Goal: Entertainment & Leisure: Consume media (video, audio)

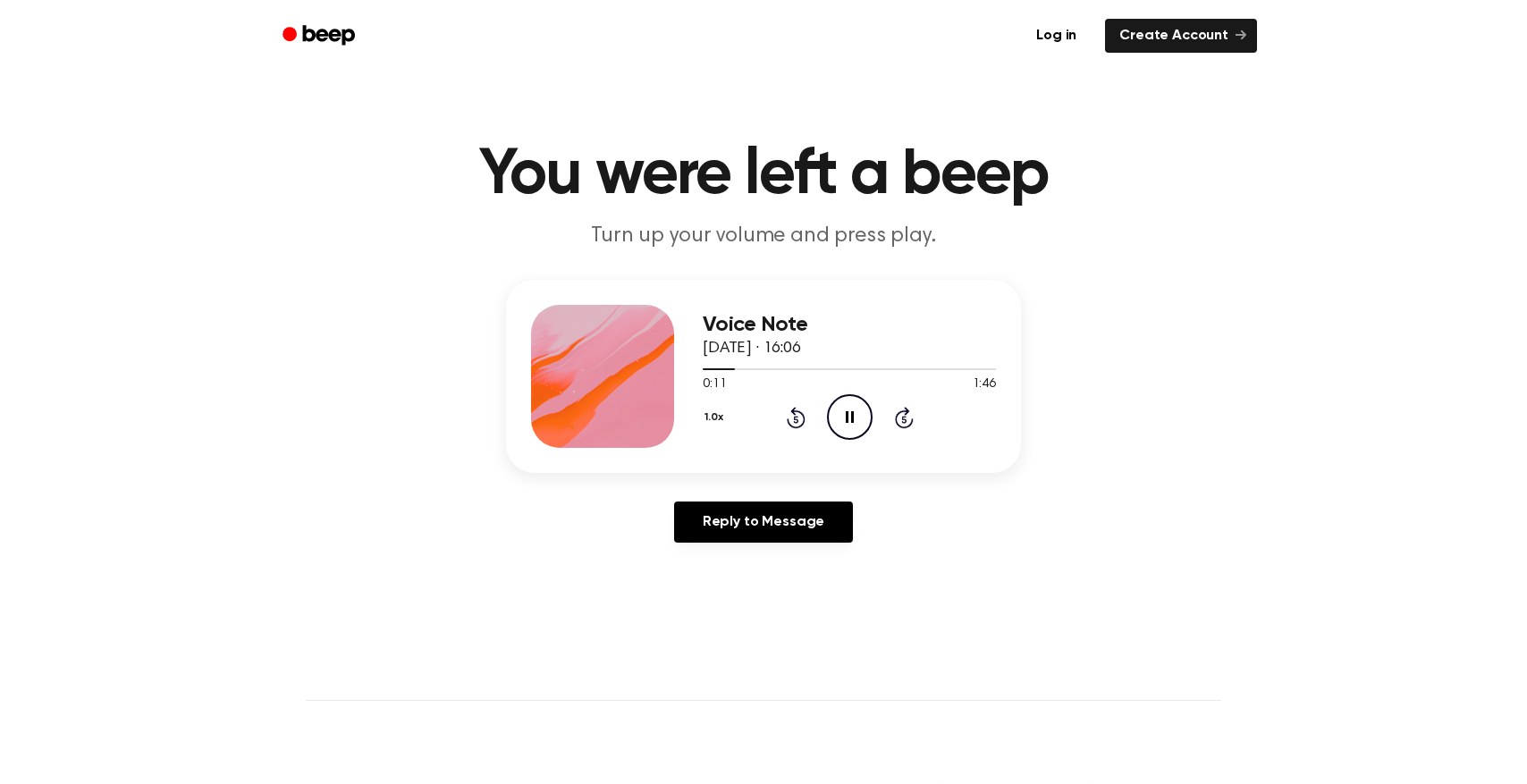
click at [799, 414] on icon "Rewind 5 seconds" at bounding box center [796, 417] width 20 height 23
click at [798, 414] on icon "Rewind 5 seconds" at bounding box center [796, 417] width 20 height 23
click at [1227, 159] on header "You were left a beep Turn up your volume and press play." at bounding box center [764, 197] width 1484 height 108
click at [844, 418] on icon "Pause Audio" at bounding box center [850, 418] width 46 height 46
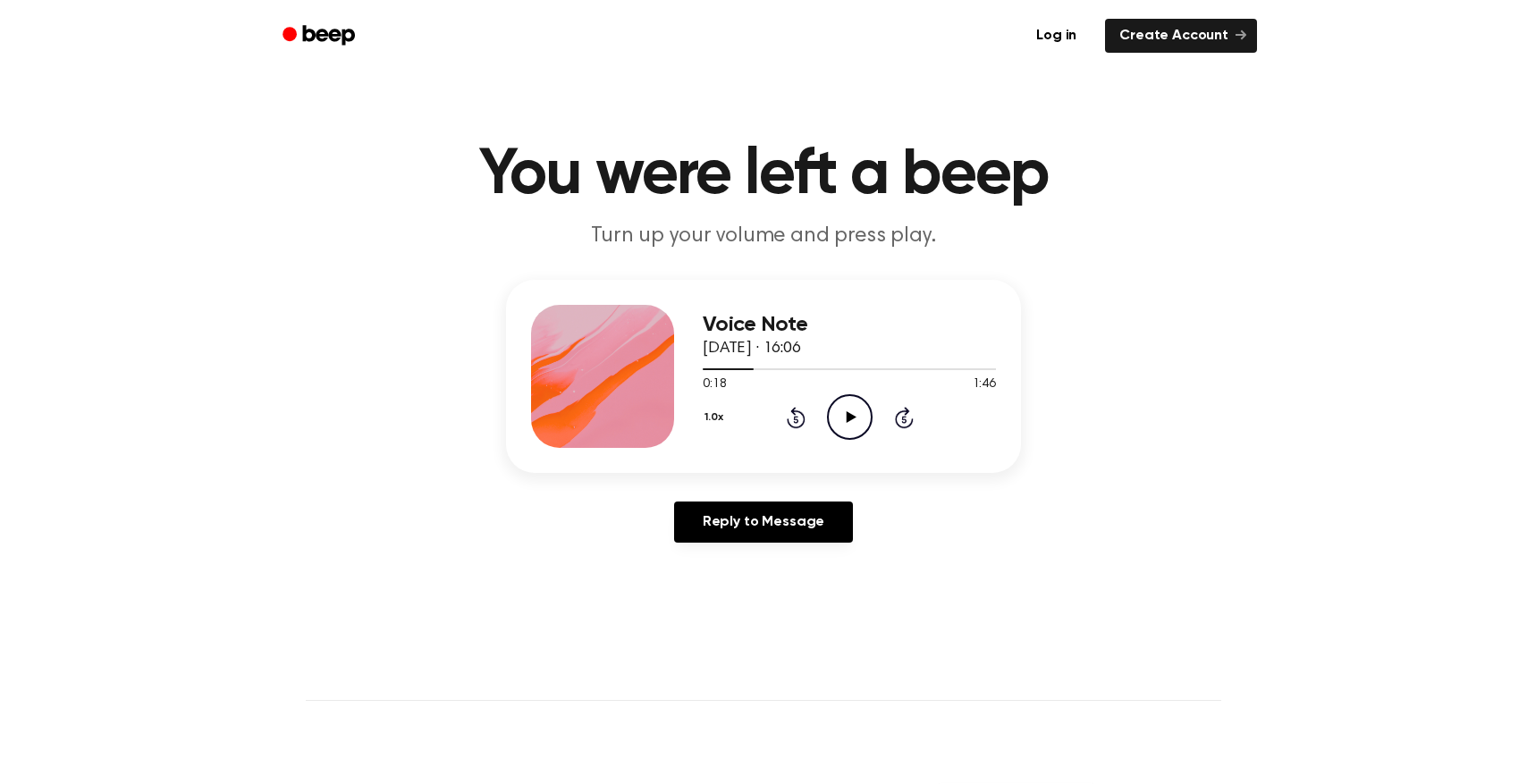
click at [855, 420] on icon "Play Audio" at bounding box center [850, 418] width 46 height 46
click at [851, 419] on icon "Pause Audio" at bounding box center [850, 418] width 46 height 46
click at [1404, 105] on main "You were left a beep Turn up your volume and press play. Voice Note [DATE] · 16…" at bounding box center [763, 551] width 1527 height 1102
click at [856, 420] on icon "Play Audio" at bounding box center [850, 418] width 46 height 46
click at [852, 419] on icon at bounding box center [850, 417] width 8 height 12
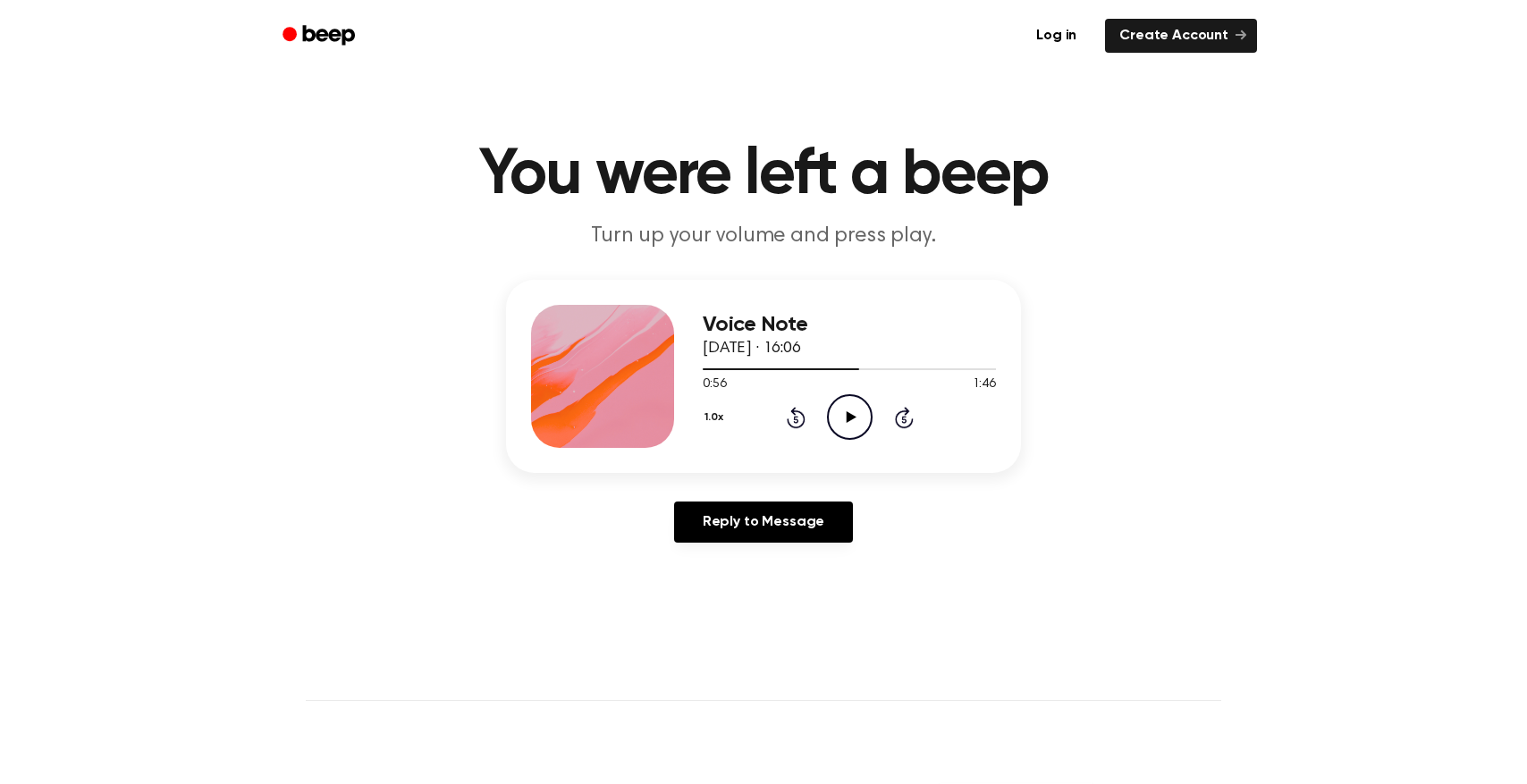
click at [843, 419] on icon "Play Audio" at bounding box center [850, 418] width 46 height 46
click at [854, 417] on icon "Pause Audio" at bounding box center [850, 418] width 46 height 46
click at [862, 426] on icon "Play Audio" at bounding box center [850, 418] width 46 height 46
click at [862, 426] on icon "Pause Audio" at bounding box center [850, 418] width 46 height 46
click at [834, 415] on icon "Play Audio" at bounding box center [850, 418] width 46 height 46
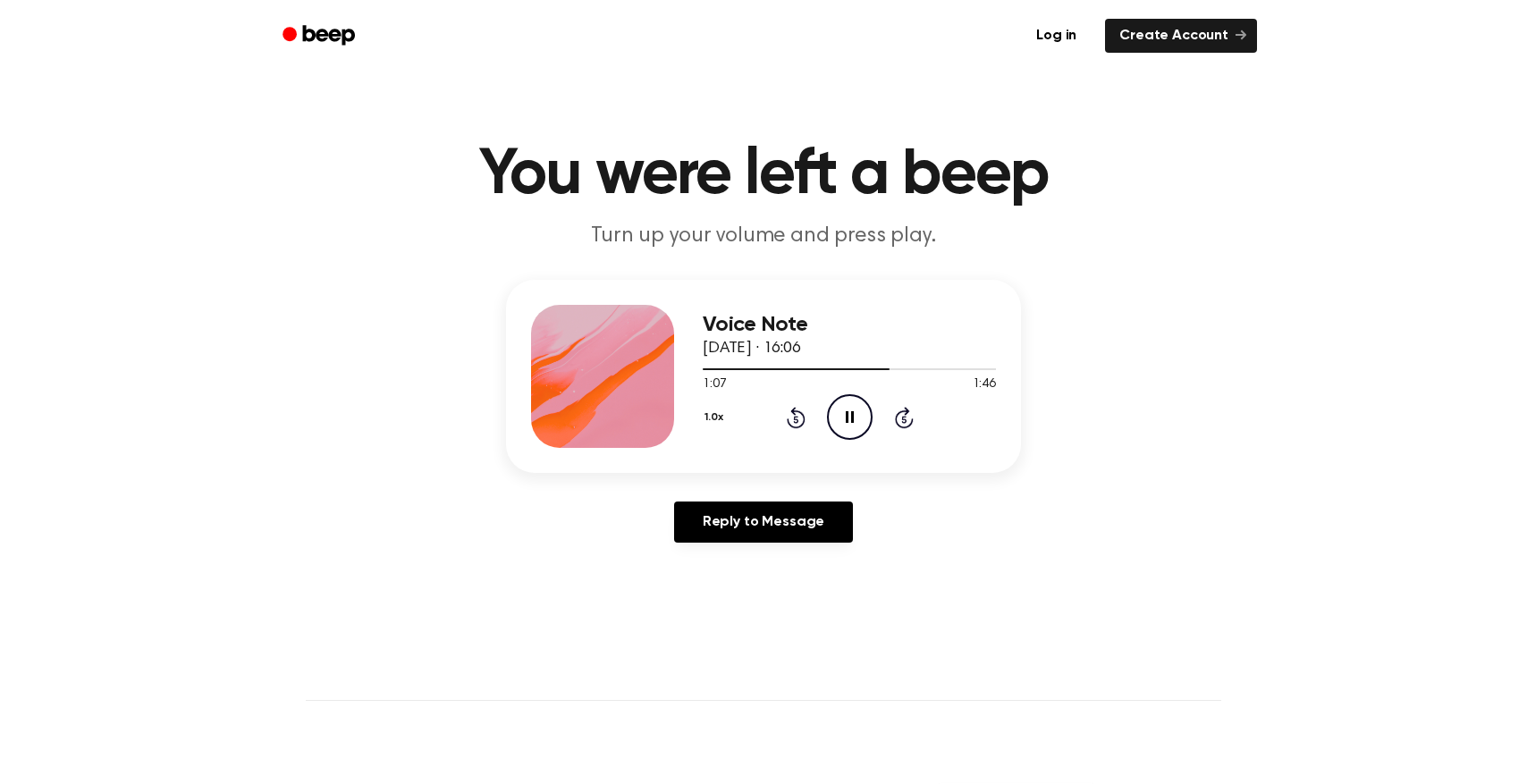
click at [800, 417] on icon "Rewind 5 seconds" at bounding box center [796, 417] width 20 height 23
click at [848, 418] on icon at bounding box center [850, 417] width 8 height 12
click at [860, 418] on icon "Play Audio" at bounding box center [850, 418] width 46 height 46
click at [801, 418] on icon "Rewind 5 seconds" at bounding box center [796, 417] width 20 height 23
click at [846, 418] on icon at bounding box center [850, 417] width 8 height 12
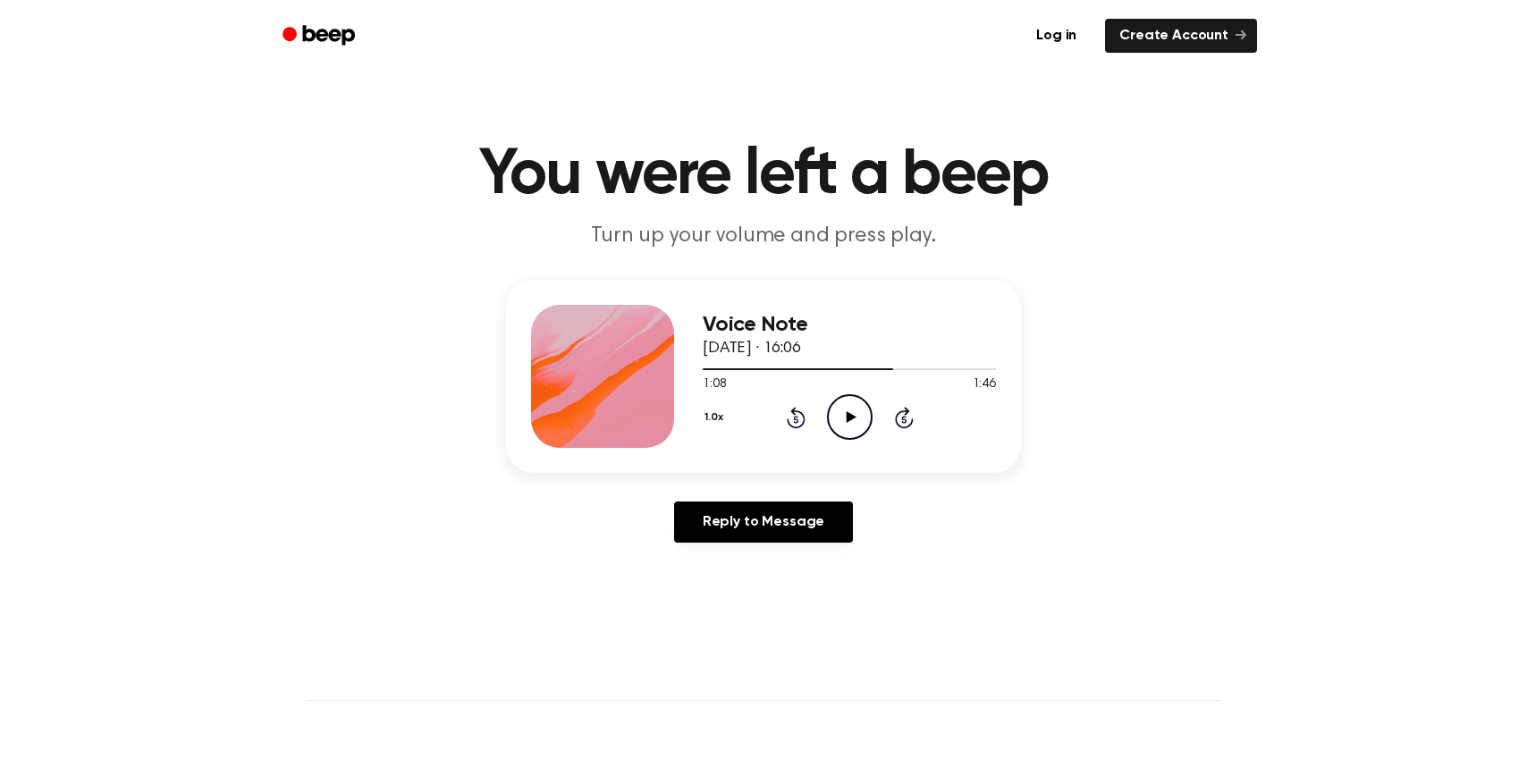
click at [793, 414] on icon at bounding box center [796, 418] width 19 height 22
click at [853, 411] on icon "Play Audio" at bounding box center [850, 418] width 46 height 46
click at [839, 419] on icon "Pause Audio" at bounding box center [850, 418] width 46 height 46
click at [851, 408] on icon "Play Audio" at bounding box center [850, 418] width 46 height 46
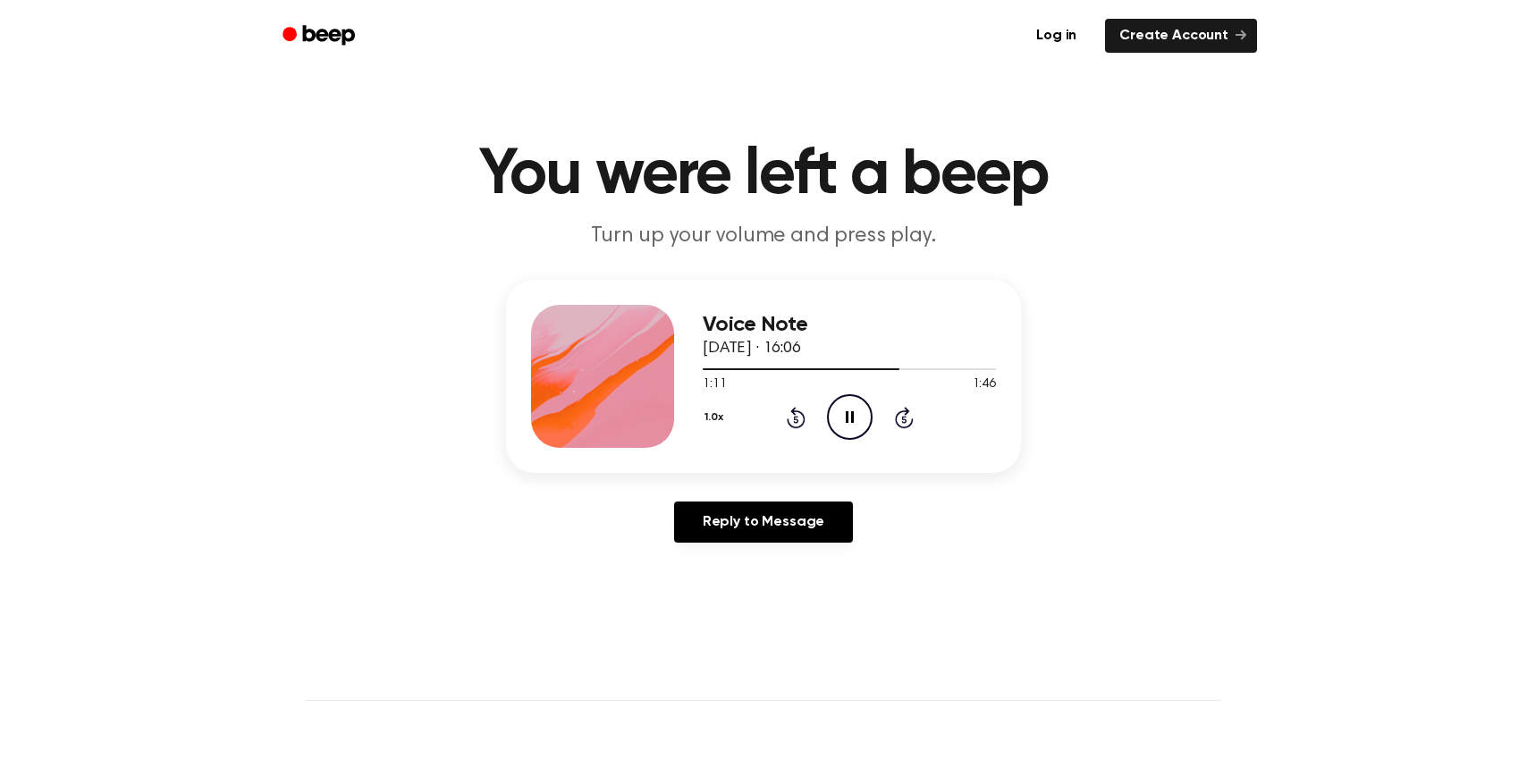
click at [811, 417] on div "1.0x Rewind 5 seconds Pause Audio Skip 5 seconds" at bounding box center [850, 418] width 294 height 46
click at [787, 417] on icon "Rewind 5 seconds" at bounding box center [796, 417] width 20 height 23
click at [836, 412] on icon "Pause Audio" at bounding box center [850, 418] width 46 height 46
click at [851, 427] on icon "Play Audio" at bounding box center [850, 418] width 46 height 46
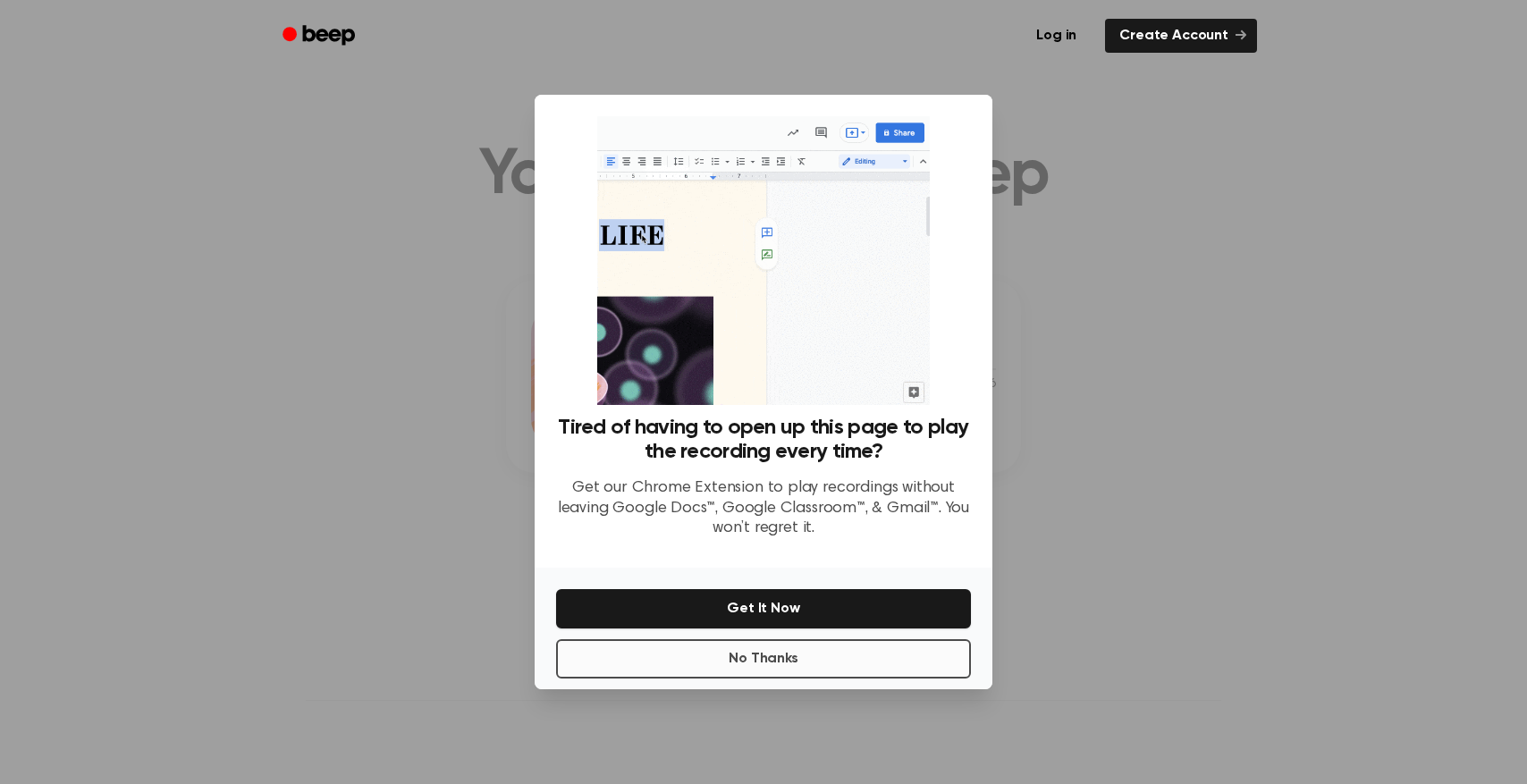
click at [796, 663] on button "No Thanks" at bounding box center [763, 658] width 415 height 39
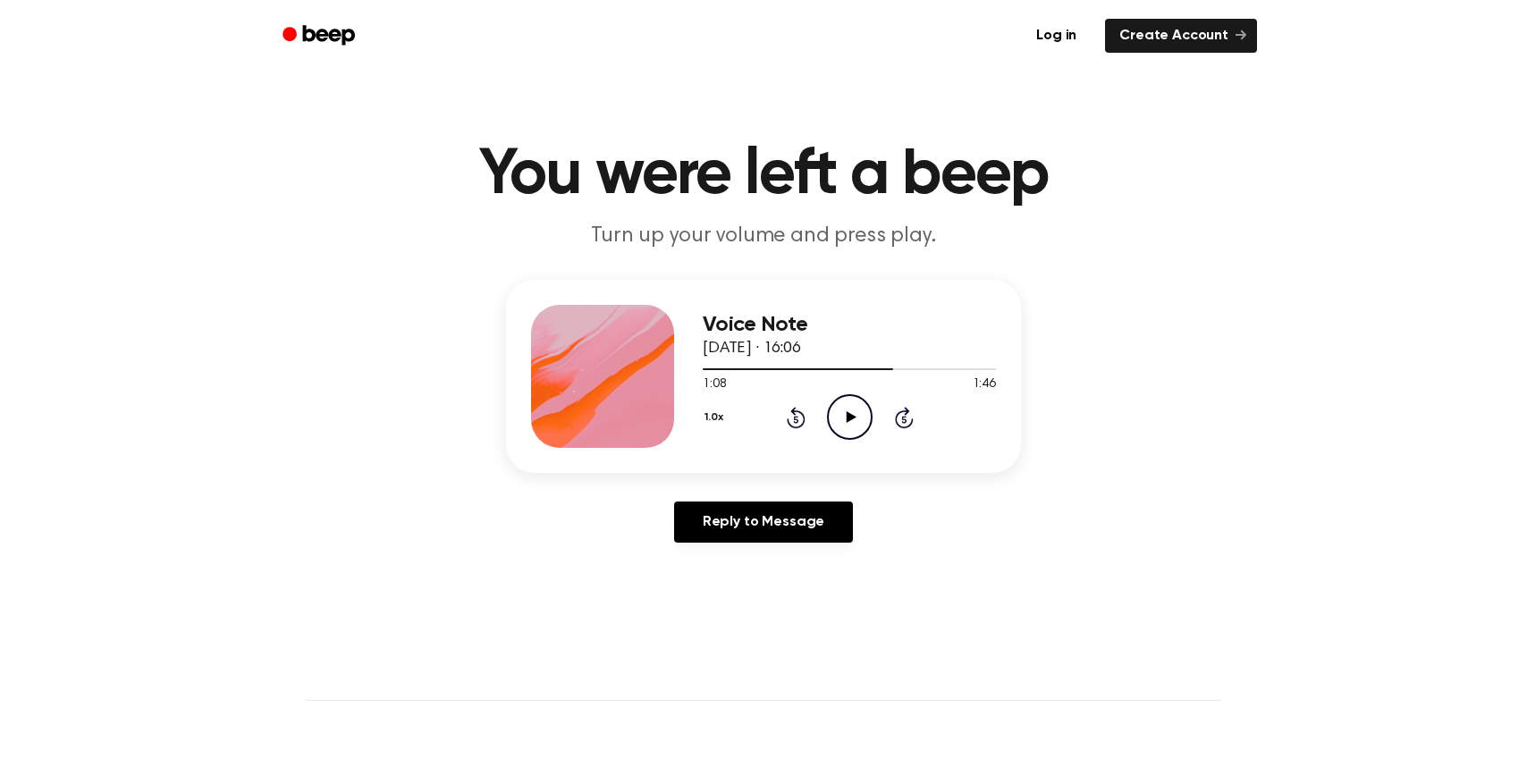
click at [839, 434] on icon "Play Audio" at bounding box center [850, 418] width 46 height 46
click at [799, 422] on icon "Rewind 5 seconds" at bounding box center [796, 417] width 20 height 23
click at [841, 418] on icon "Pause Audio" at bounding box center [850, 418] width 46 height 46
click at [800, 421] on icon "Rewind 5 seconds" at bounding box center [796, 417] width 20 height 23
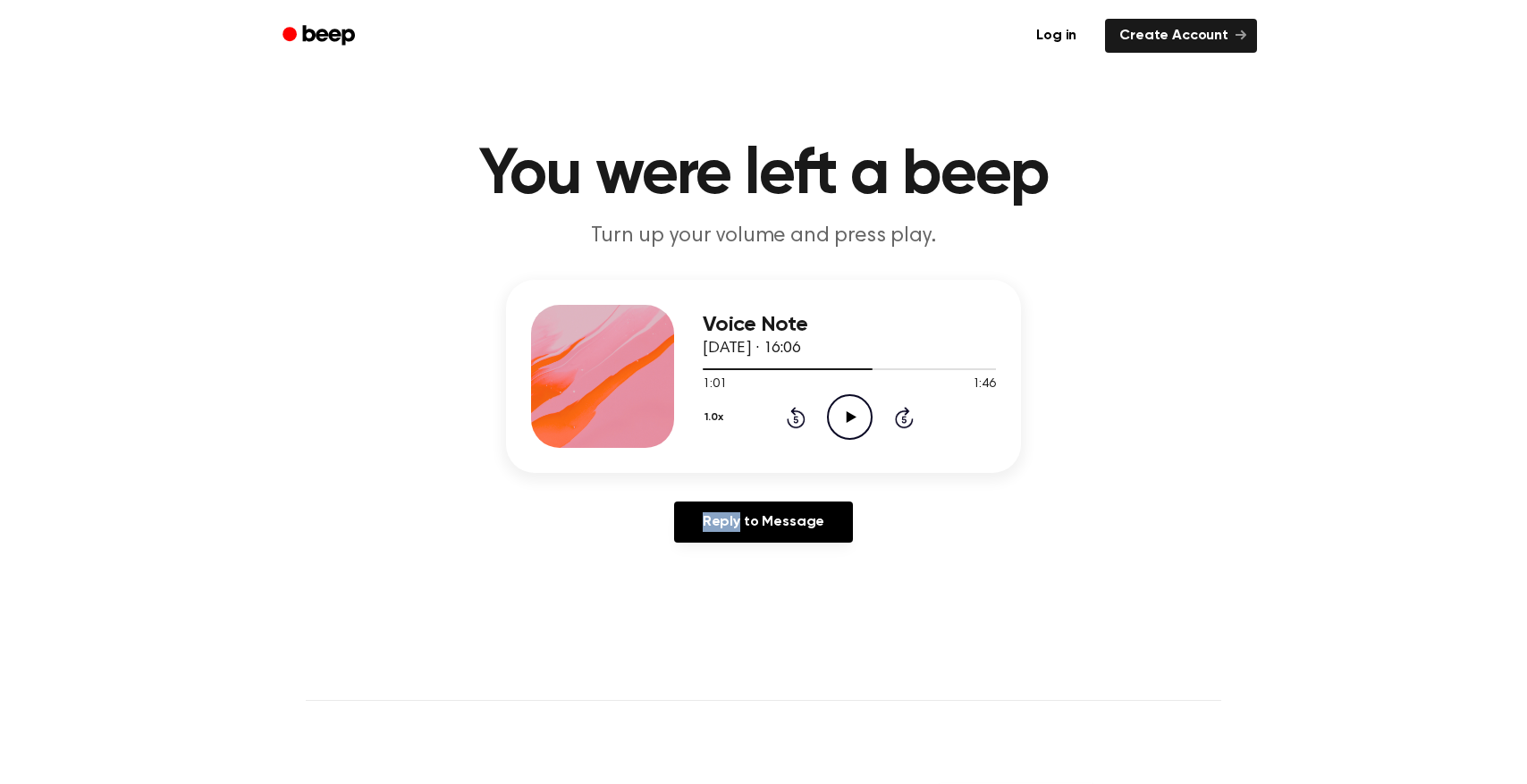
click at [855, 428] on icon "Play Audio" at bounding box center [850, 418] width 46 height 46
click at [838, 416] on icon "Pause Audio" at bounding box center [850, 418] width 46 height 46
click at [795, 419] on icon at bounding box center [795, 419] width 5 height 7
click at [856, 418] on icon "Play Audio" at bounding box center [850, 418] width 46 height 46
click at [856, 418] on icon "Pause Audio" at bounding box center [850, 418] width 46 height 46
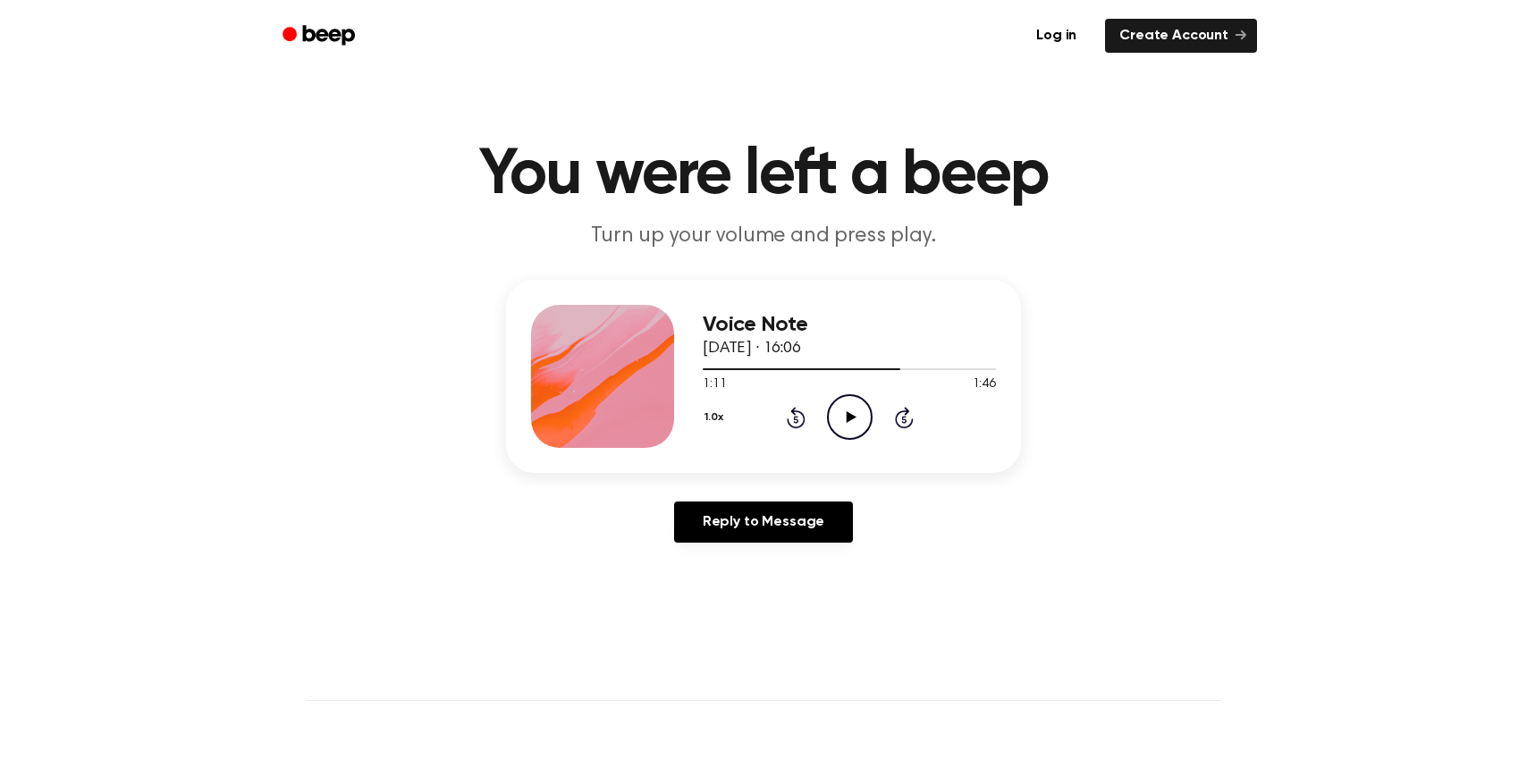
click at [851, 406] on icon "Play Audio" at bounding box center [850, 418] width 46 height 46
click at [790, 417] on icon "Rewind 5 seconds" at bounding box center [796, 417] width 20 height 23
click at [851, 413] on icon "Pause Audio" at bounding box center [850, 418] width 46 height 46
click at [872, 405] on div "1.0x Rewind 5 seconds Play Audio Skip 5 seconds" at bounding box center [850, 418] width 294 height 46
click at [856, 411] on icon "Play Audio" at bounding box center [850, 418] width 46 height 46
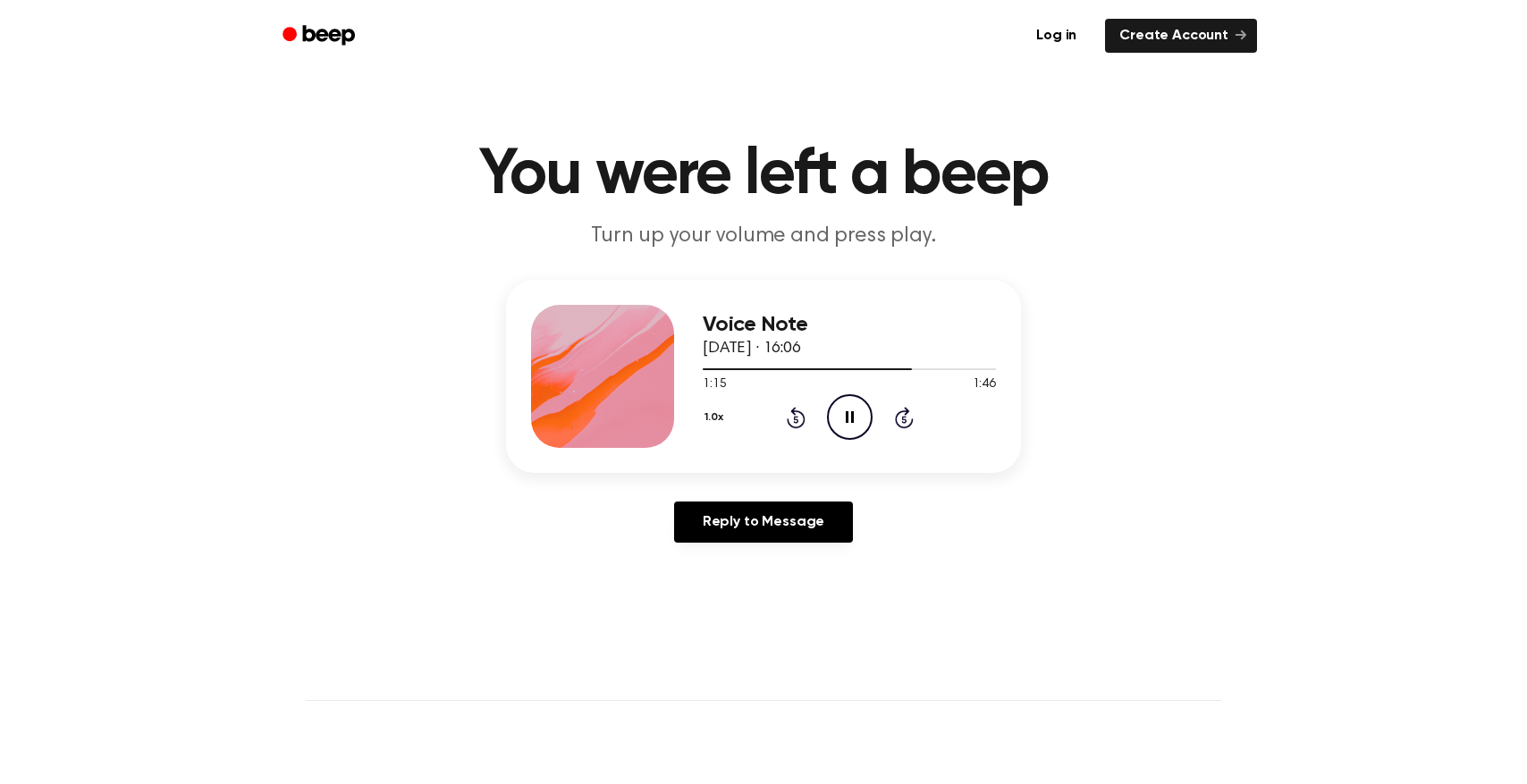
click at [788, 416] on icon "Rewind 5 seconds" at bounding box center [796, 417] width 20 height 23
click at [799, 418] on icon "Rewind 5 seconds" at bounding box center [796, 417] width 20 height 23
click at [849, 417] on icon "Pause Audio" at bounding box center [850, 418] width 46 height 46
click at [849, 417] on icon at bounding box center [851, 417] width 10 height 12
click at [849, 417] on icon "Pause Audio" at bounding box center [850, 418] width 46 height 46
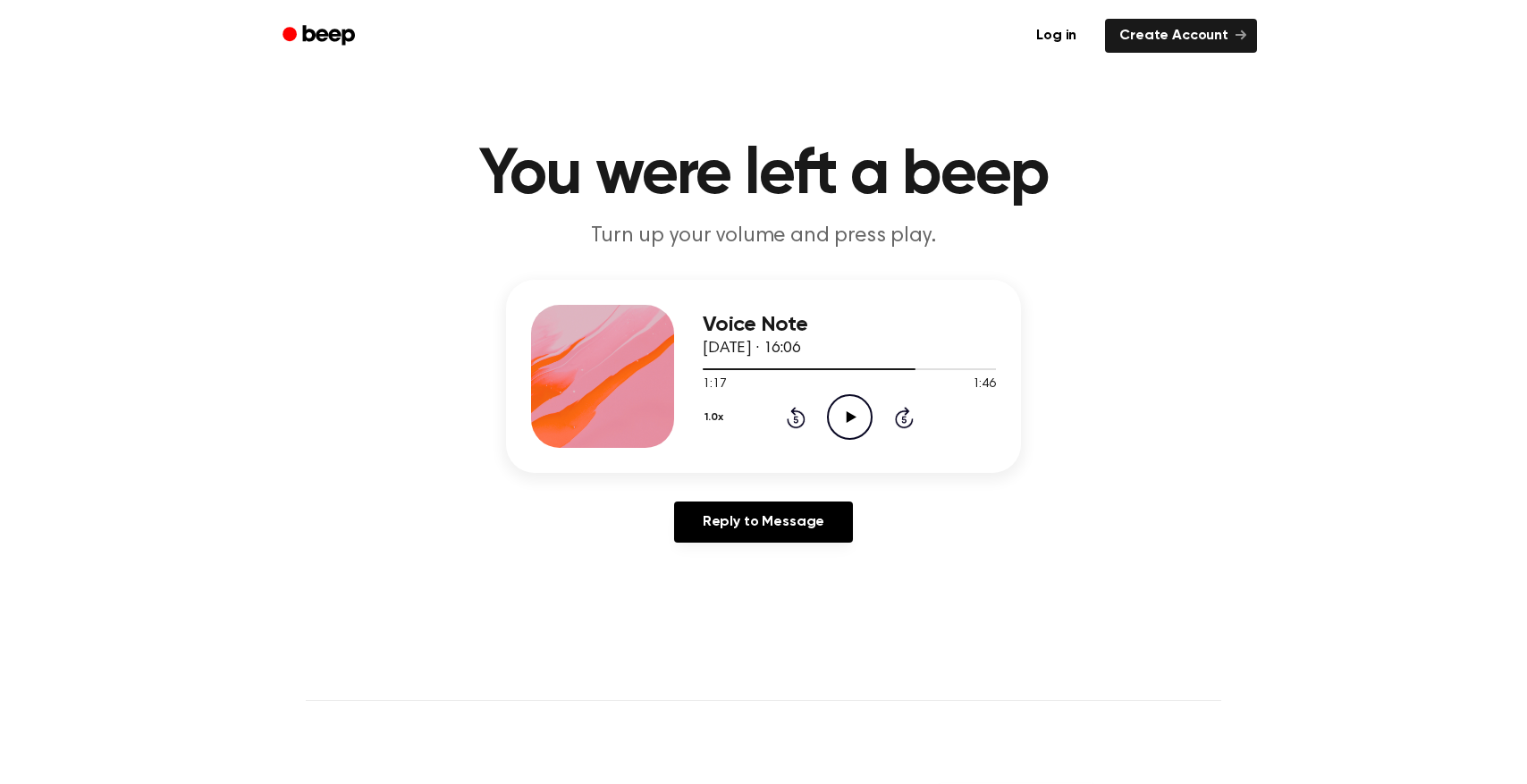
click at [866, 399] on icon "Play Audio" at bounding box center [850, 418] width 46 height 46
click at [800, 414] on icon at bounding box center [796, 418] width 19 height 22
click at [846, 418] on icon at bounding box center [850, 417] width 8 height 12
click at [846, 418] on icon "Play Audio" at bounding box center [850, 418] width 46 height 46
click at [798, 419] on icon "Rewind 5 seconds" at bounding box center [796, 417] width 20 height 23
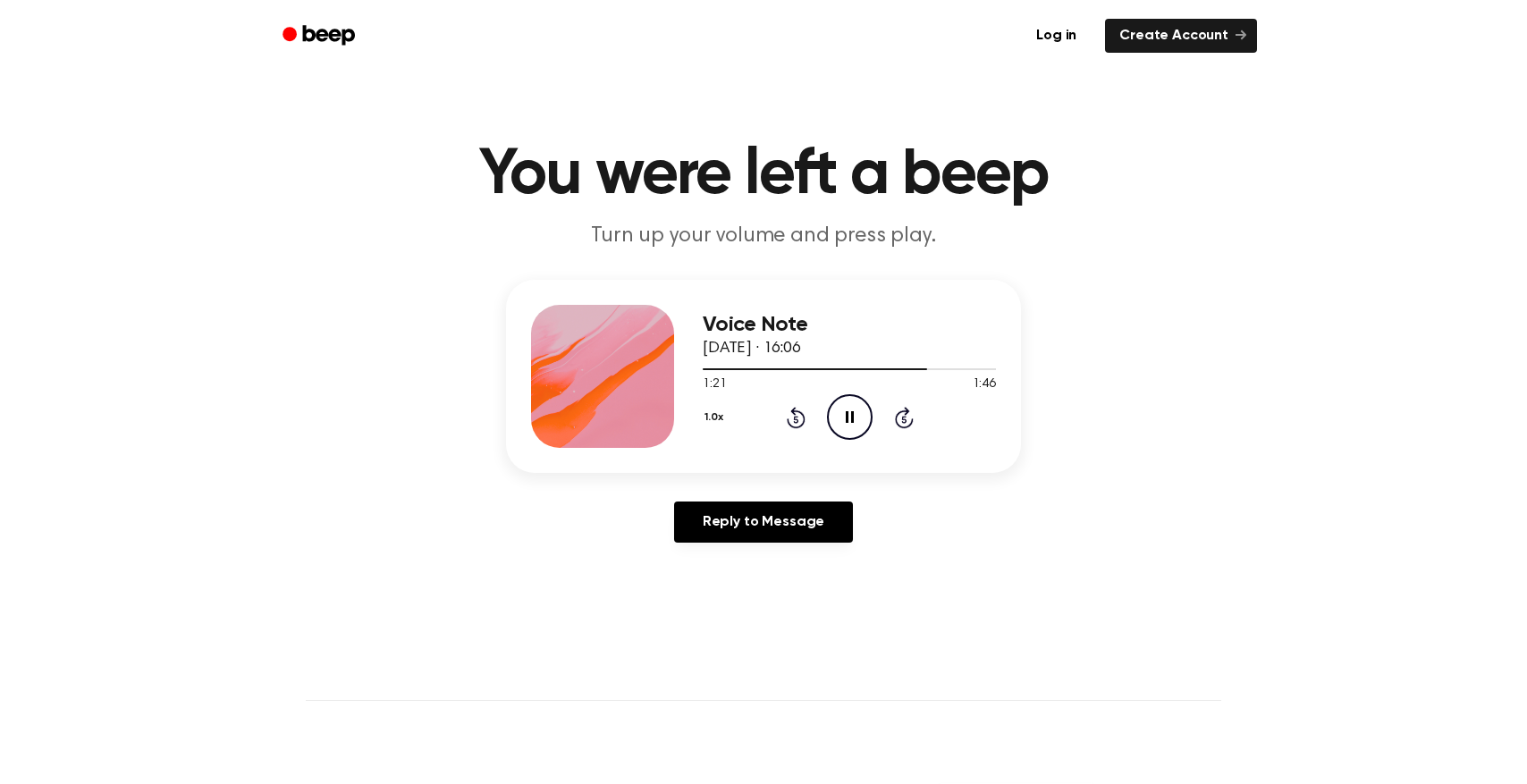
click at [850, 416] on icon "Pause Audio" at bounding box center [850, 418] width 46 height 46
click at [847, 406] on icon "Play Audio" at bounding box center [850, 418] width 46 height 46
click at [847, 407] on icon "Pause Audio" at bounding box center [850, 418] width 46 height 46
click at [852, 418] on icon at bounding box center [851, 417] width 10 height 12
click at [800, 421] on icon "Rewind 5 seconds" at bounding box center [796, 417] width 20 height 23
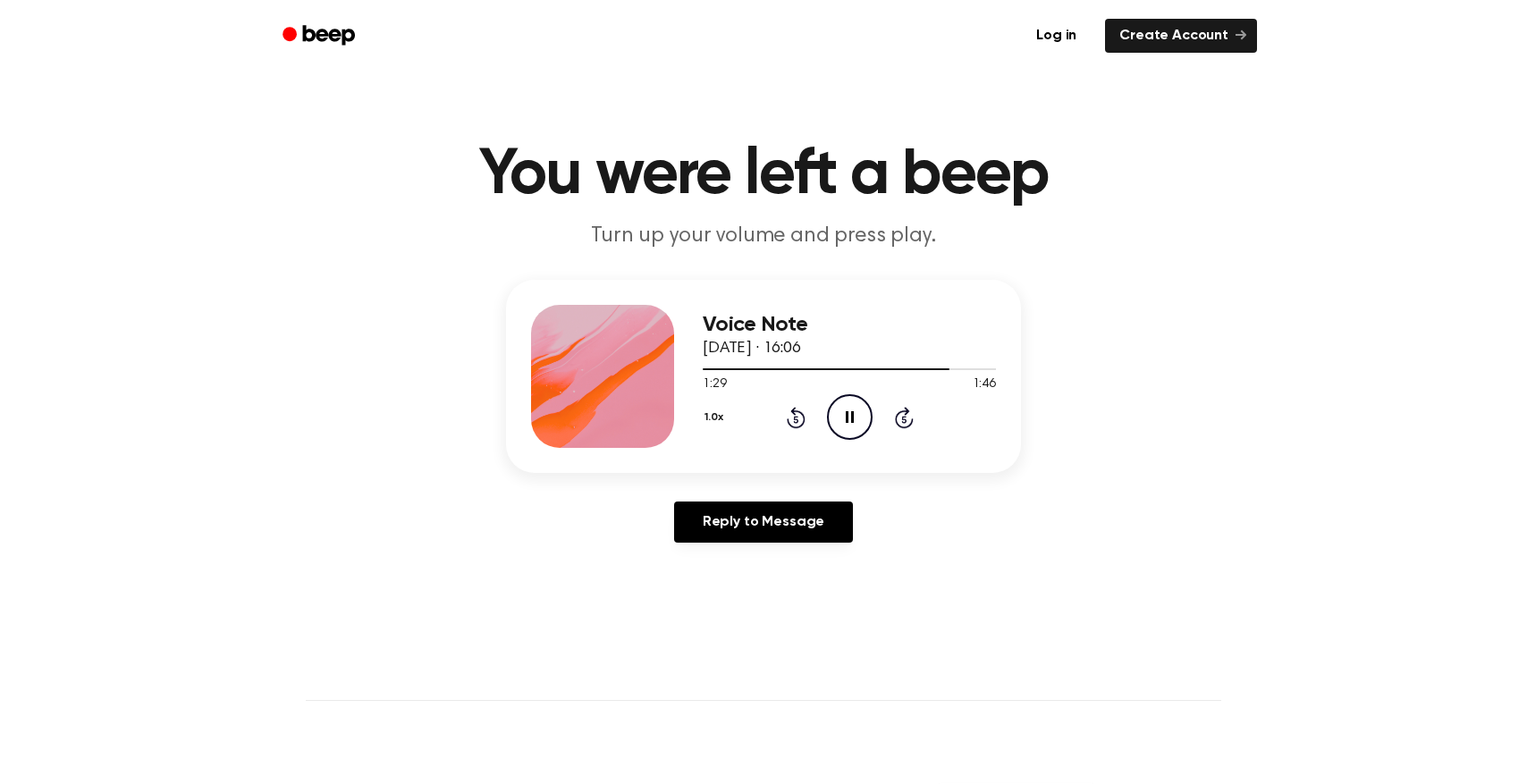
click at [800, 421] on icon "Rewind 5 seconds" at bounding box center [796, 417] width 20 height 23
click at [854, 417] on icon "Pause Audio" at bounding box center [850, 418] width 46 height 46
click at [859, 410] on icon "Play Audio" at bounding box center [850, 418] width 46 height 46
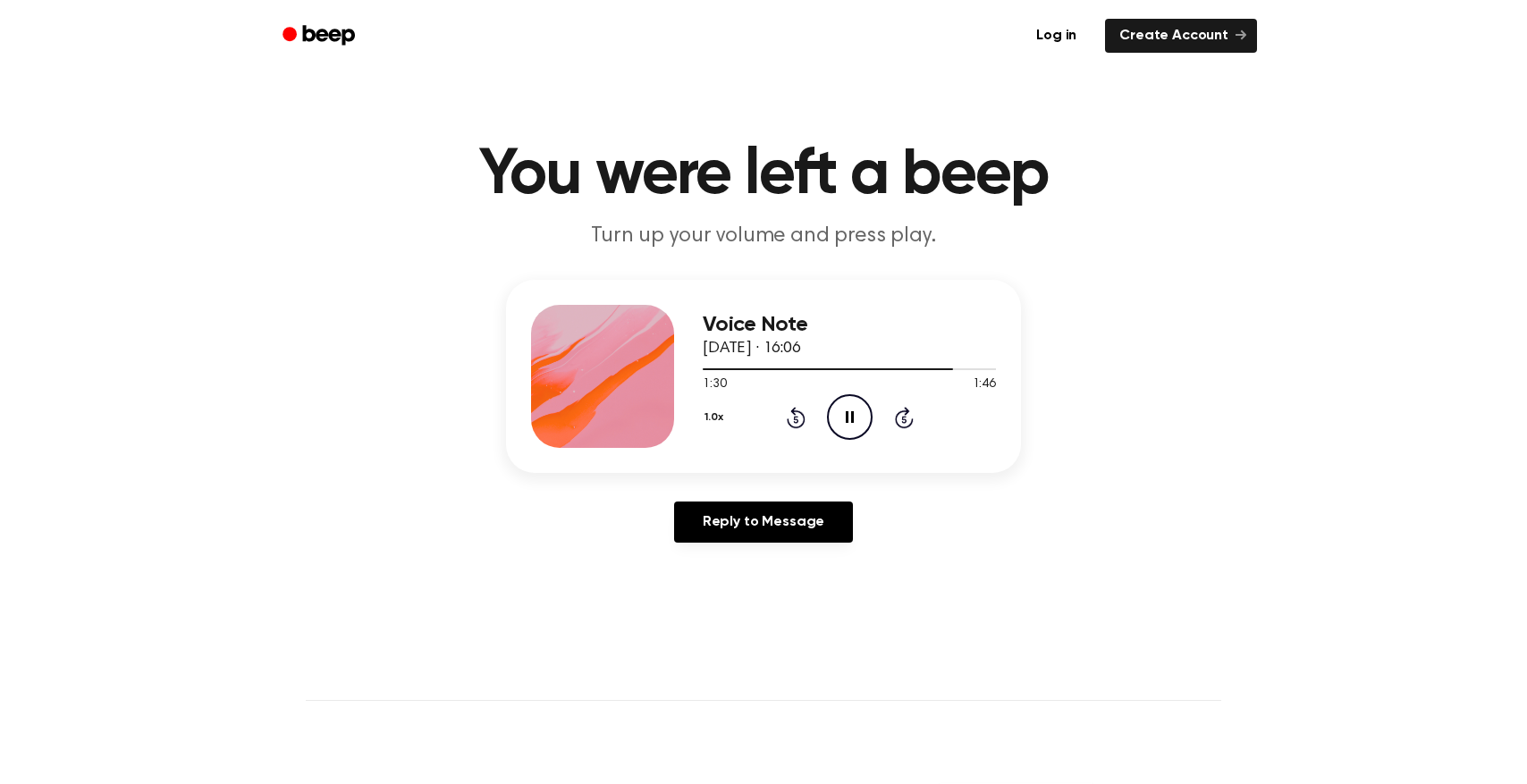
click at [858, 412] on icon "Pause Audio" at bounding box center [850, 418] width 46 height 46
click at [858, 412] on icon "Play Audio" at bounding box center [850, 418] width 46 height 46
click at [850, 412] on icon "Pause Audio" at bounding box center [850, 418] width 46 height 46
click at [862, 403] on icon "Play Audio" at bounding box center [850, 418] width 46 height 46
click at [805, 418] on icon at bounding box center [796, 418] width 19 height 22
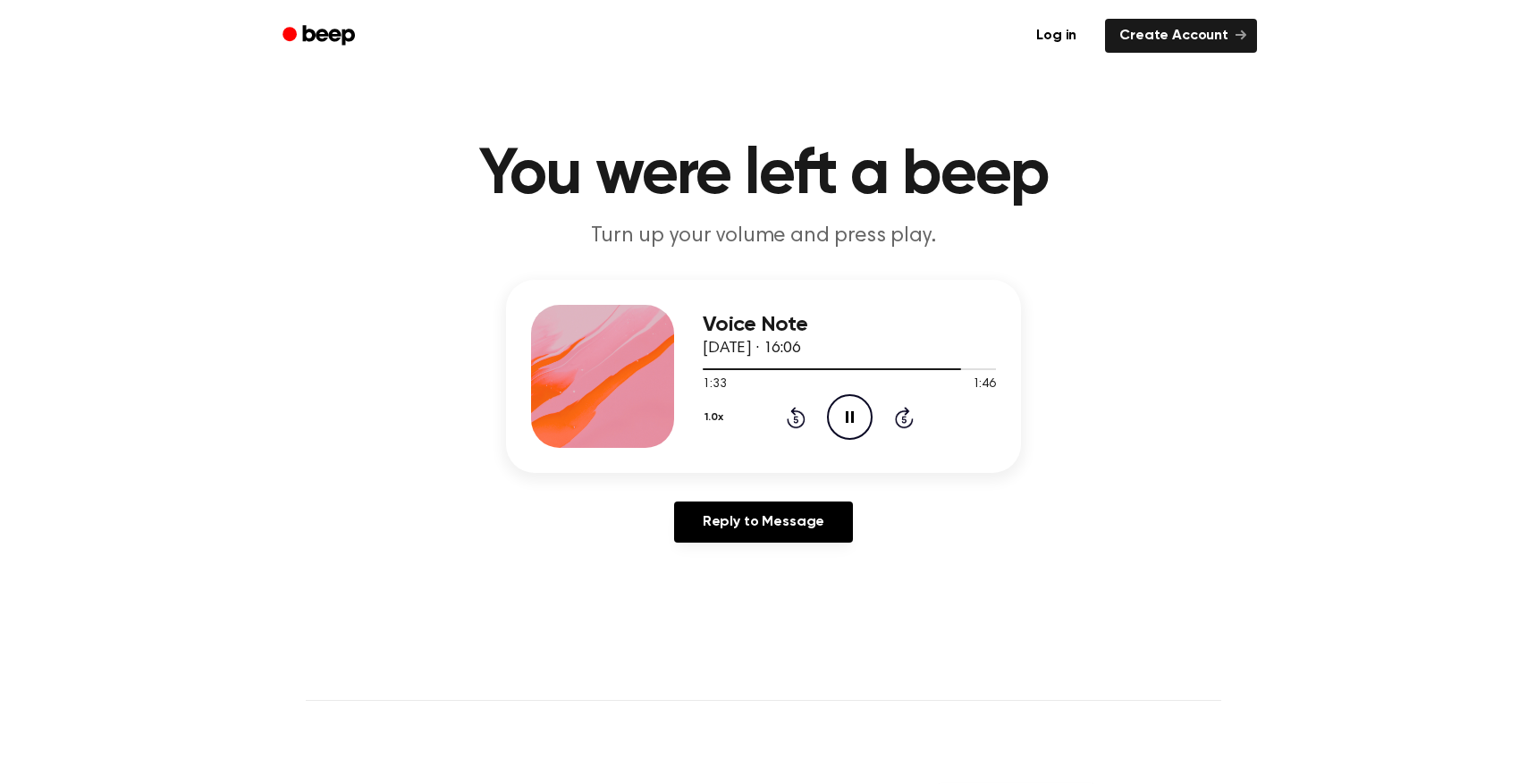
click at [839, 423] on icon "Pause Audio" at bounding box center [850, 418] width 46 height 46
